Goal: Contribute content: Contribute content

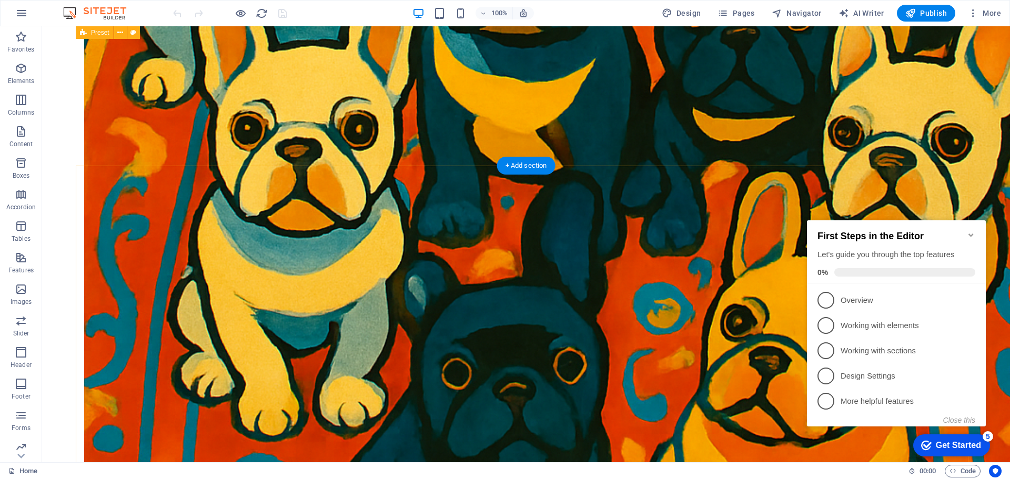
scroll to position [1791, 0]
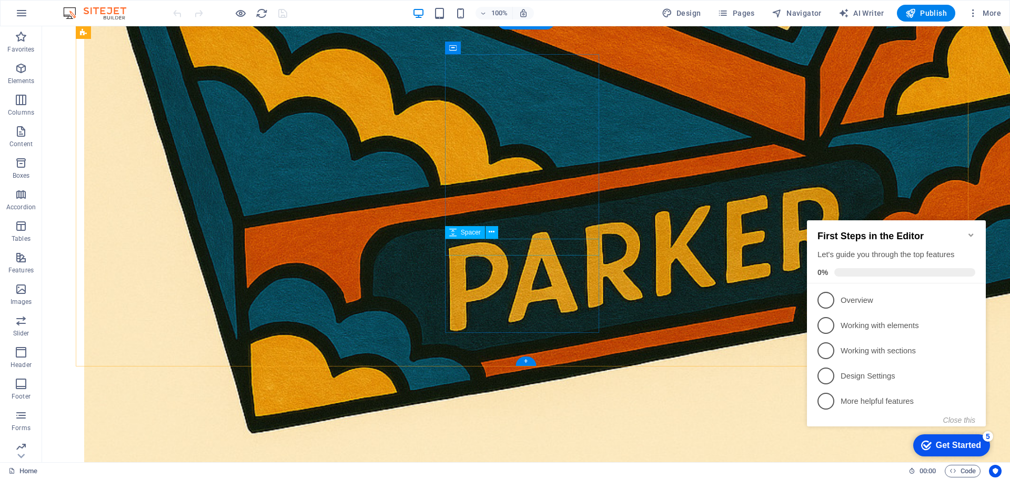
scroll to position [3414, 0]
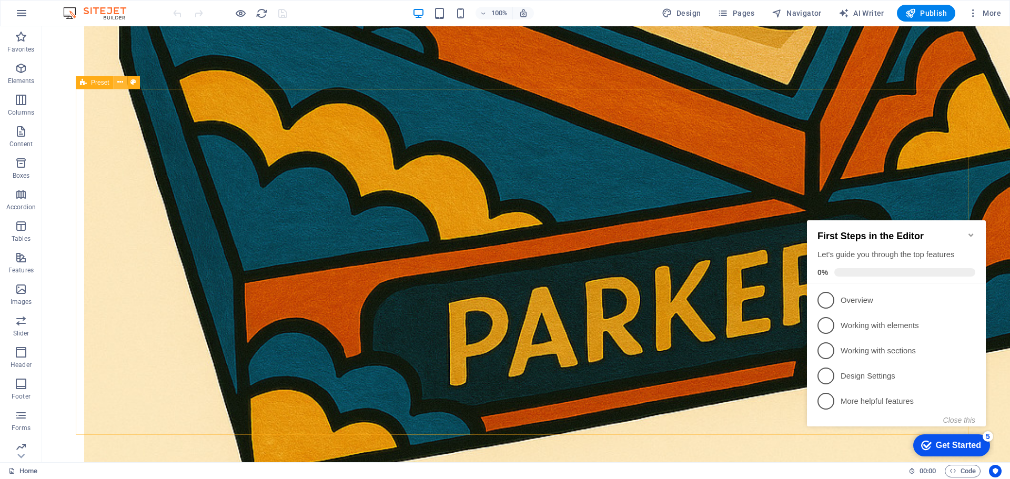
click at [119, 85] on icon at bounding box center [120, 82] width 6 height 11
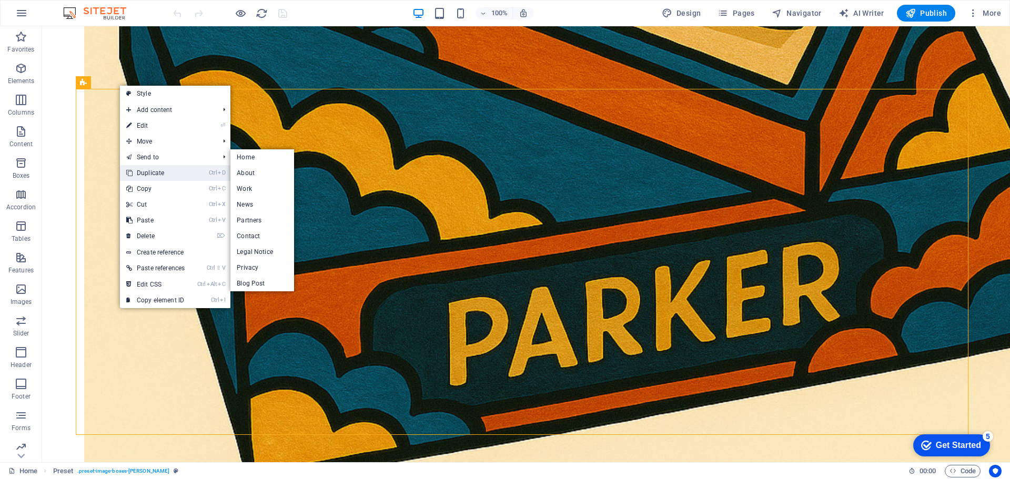
click at [147, 174] on link "Ctrl D Duplicate" at bounding box center [155, 173] width 71 height 16
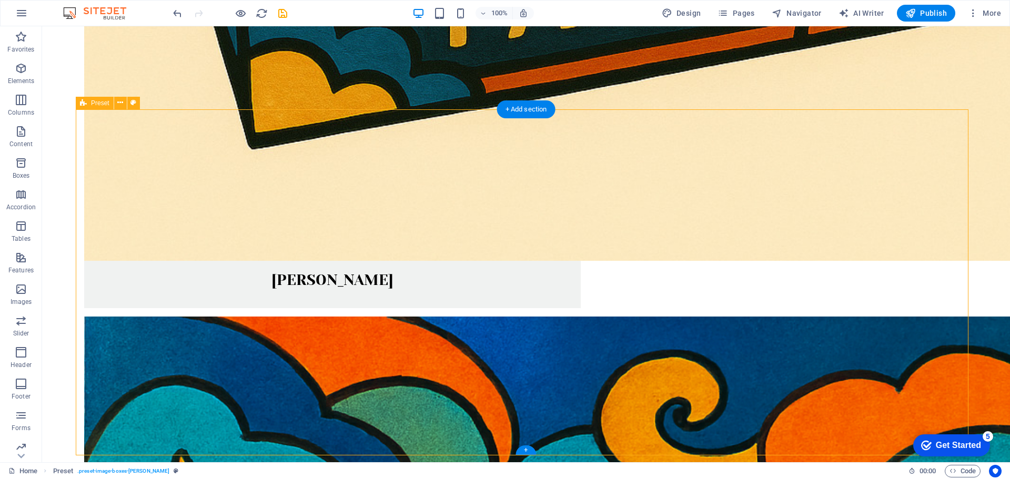
scroll to position [3782, 0]
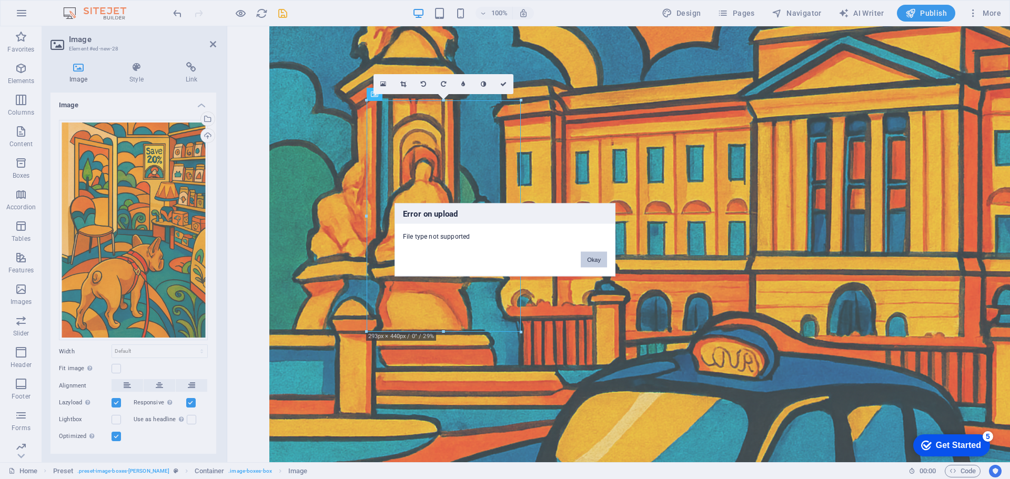
drag, startPoint x: 588, startPoint y: 262, endPoint x: 361, endPoint y: 254, distance: 227.5
click at [588, 262] on button "Okay" at bounding box center [594, 260] width 26 height 16
drag, startPoint x: 590, startPoint y: 258, endPoint x: 347, endPoint y: 392, distance: 277.5
click at [590, 258] on button "Okay" at bounding box center [594, 260] width 26 height 16
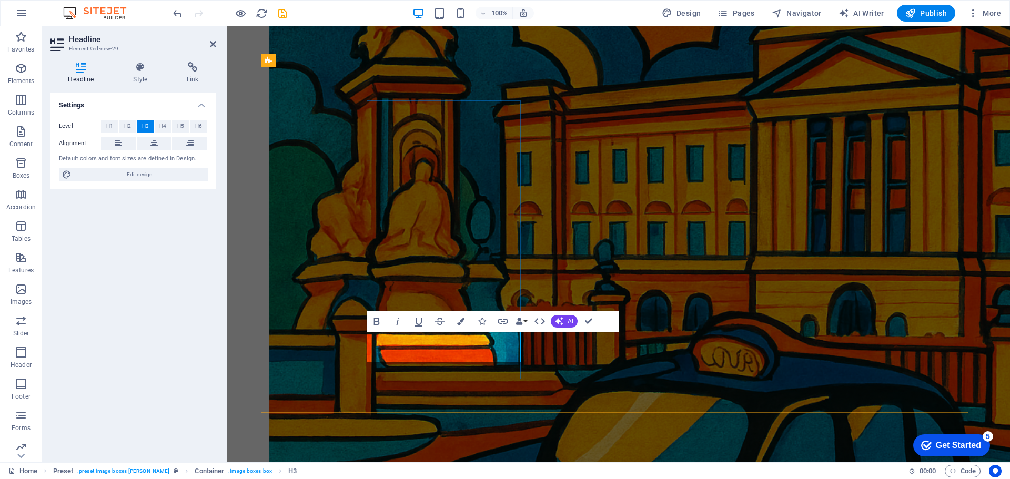
scroll to position [3653, 0]
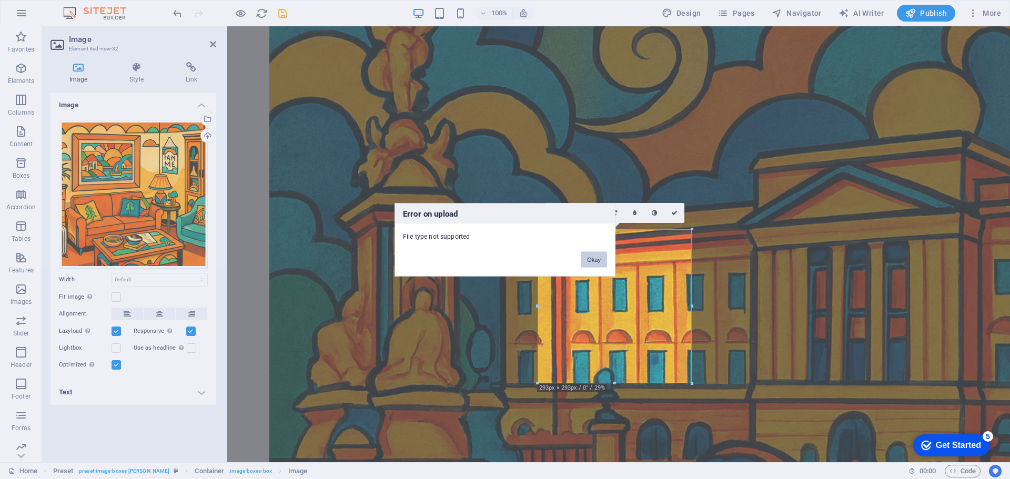
click at [586, 254] on button "Okay" at bounding box center [594, 260] width 26 height 16
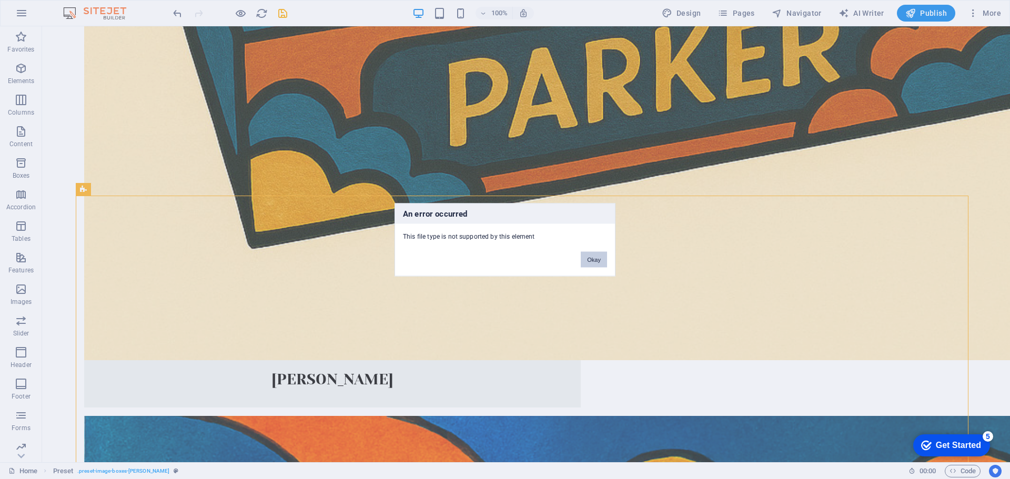
click at [600, 261] on button "Okay" at bounding box center [594, 260] width 26 height 16
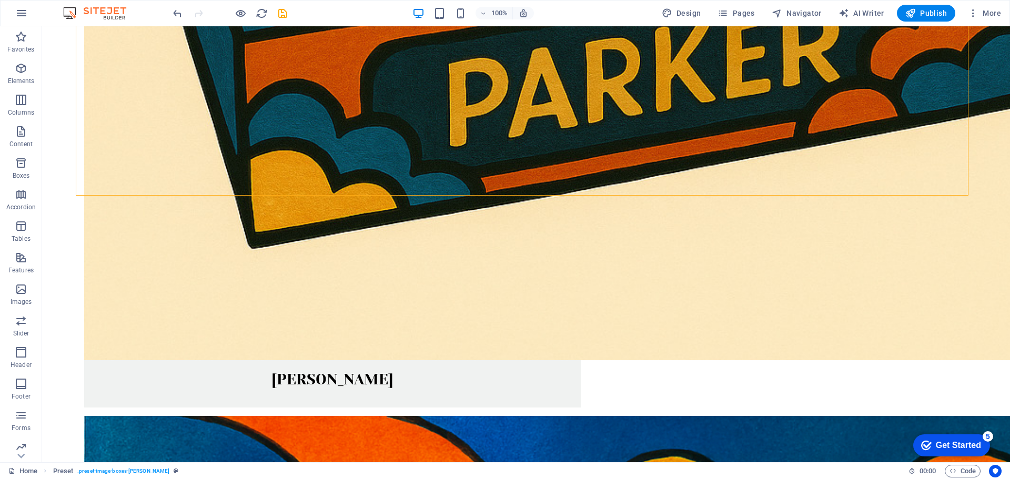
click at [936, 22] on div "100% Design Pages Navigator AI Writer Publish More" at bounding box center [505, 13] width 1009 height 25
click at [936, 11] on span "Publish" at bounding box center [927, 13] width 42 height 11
